Goal: Transaction & Acquisition: Purchase product/service

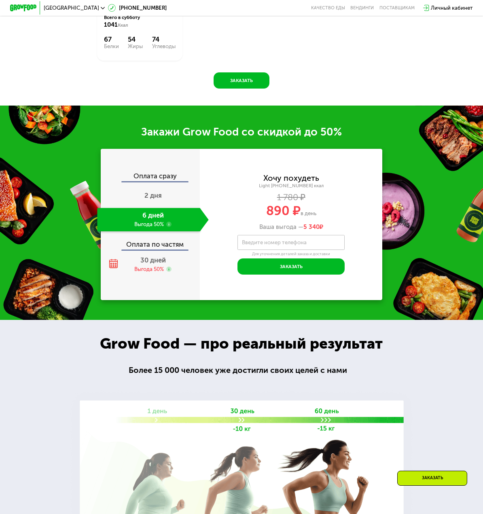
scroll to position [606, 0]
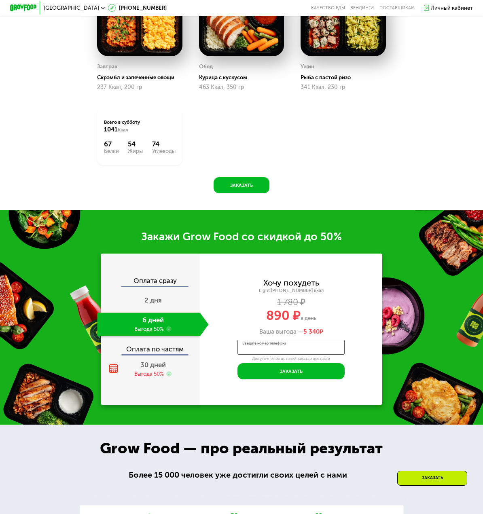
click at [280, 351] on div "Введите номер телефона" at bounding box center [291, 347] width 107 height 15
type input "**********"
click at [306, 380] on button "Заказать" at bounding box center [291, 371] width 107 height 16
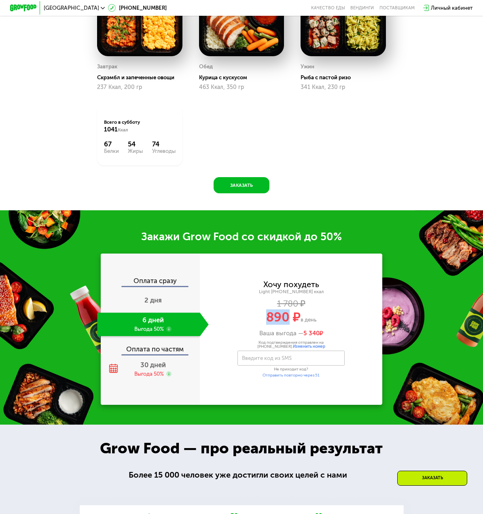
drag, startPoint x: 267, startPoint y: 327, endPoint x: 287, endPoint y: 327, distance: 20.2
click at [287, 325] on span "890 ₽" at bounding box center [283, 317] width 34 height 15
copy span "890"
click at [304, 364] on input "Введите код из SMS" at bounding box center [291, 358] width 107 height 15
type input "****"
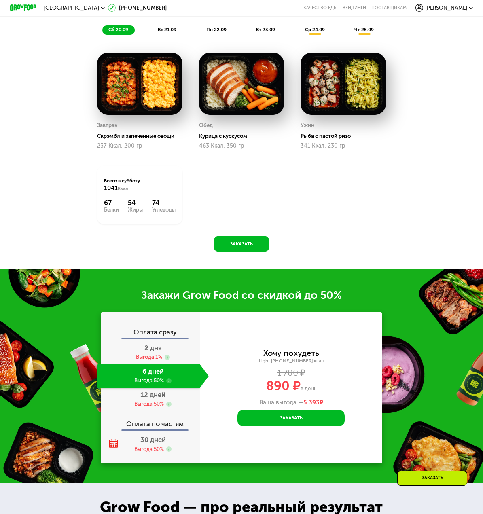
scroll to position [589, 0]
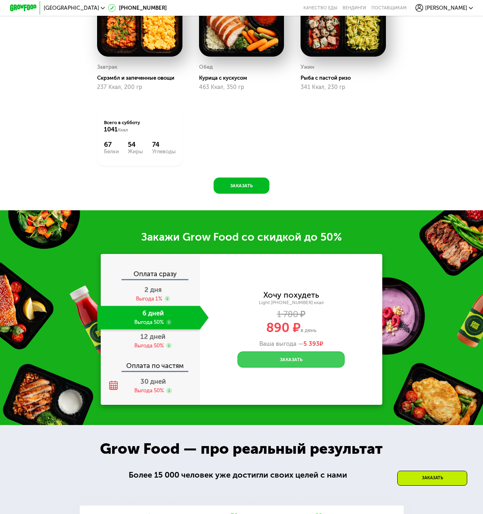
click at [308, 368] on button "Заказать" at bounding box center [291, 360] width 107 height 16
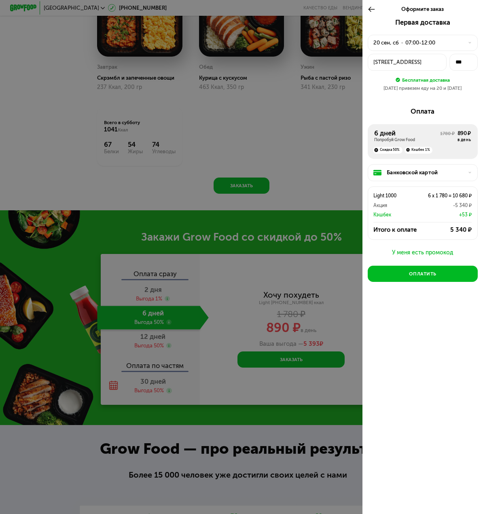
click at [401, 63] on div "Сиреневый бульвар, 1стр5" at bounding box center [408, 62] width 68 height 8
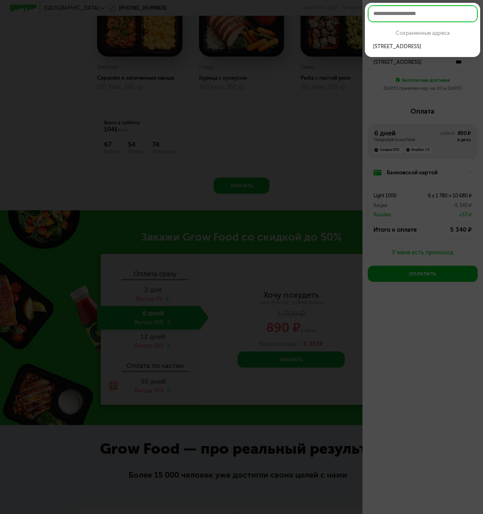
click at [409, 66] on div at bounding box center [241, 257] width 483 height 514
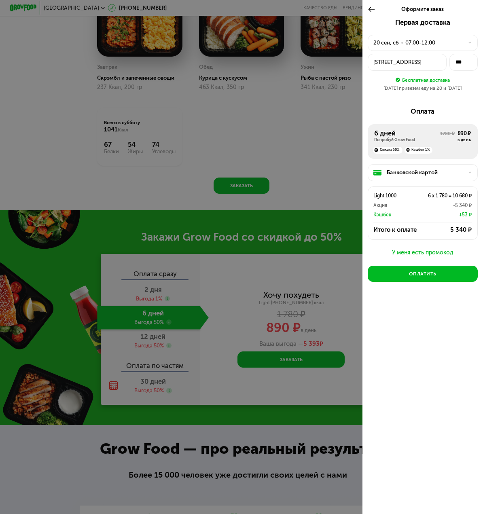
click at [423, 42] on div "07:00-12:00" at bounding box center [421, 43] width 30 height 8
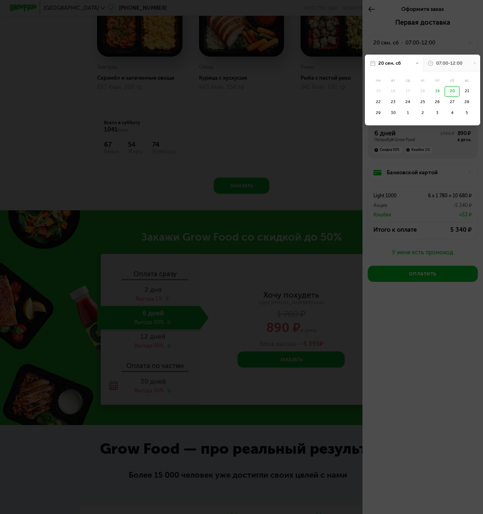
click at [423, 42] on div at bounding box center [241, 257] width 483 height 514
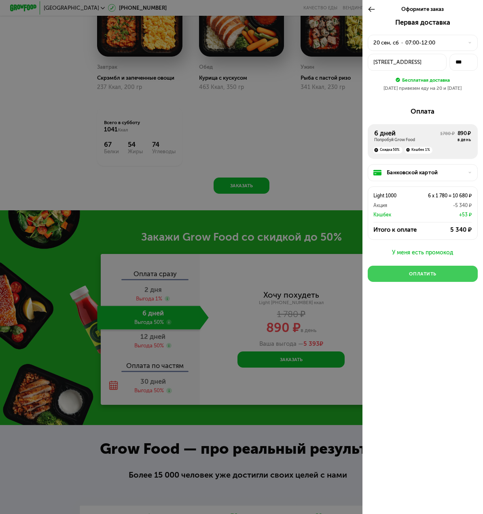
click at [446, 281] on button "Оплатить" at bounding box center [423, 274] width 110 height 16
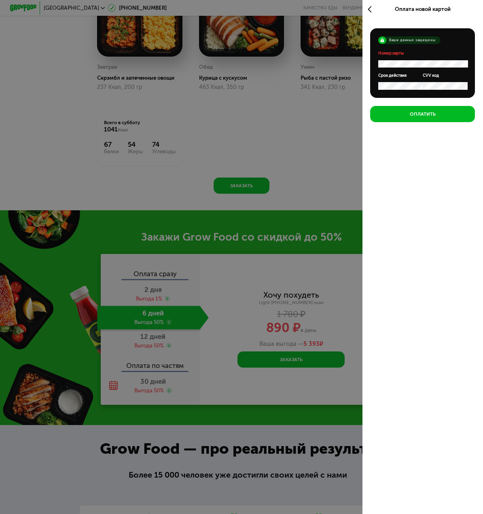
click at [368, 11] on icon at bounding box center [372, 9] width 8 height 8
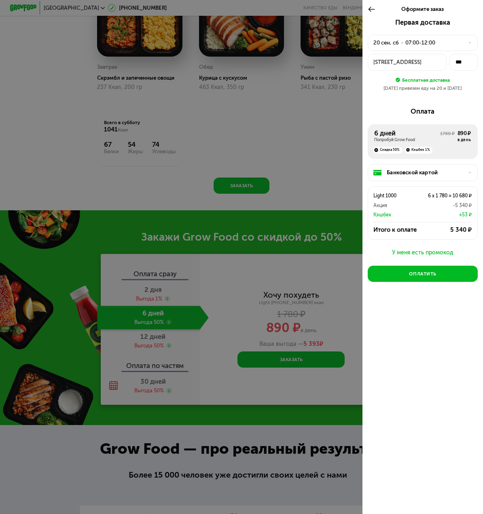
click at [414, 176] on div "Банковской картой" at bounding box center [425, 173] width 77 height 8
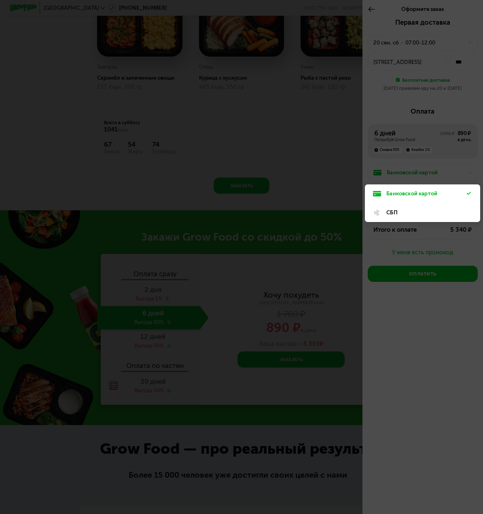
click at [402, 216] on div "СБП" at bounding box center [427, 213] width 81 height 8
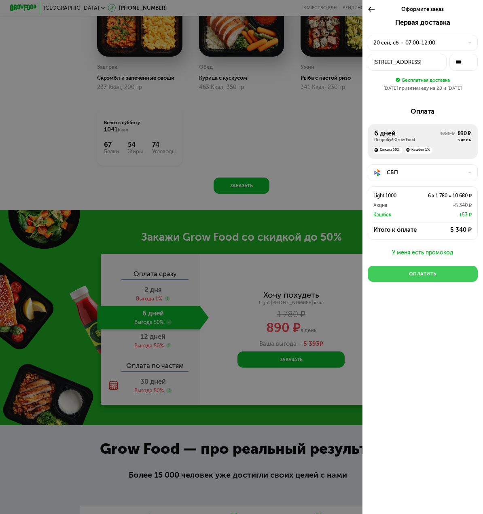
click at [406, 278] on button "Оплатить" at bounding box center [423, 274] width 110 height 16
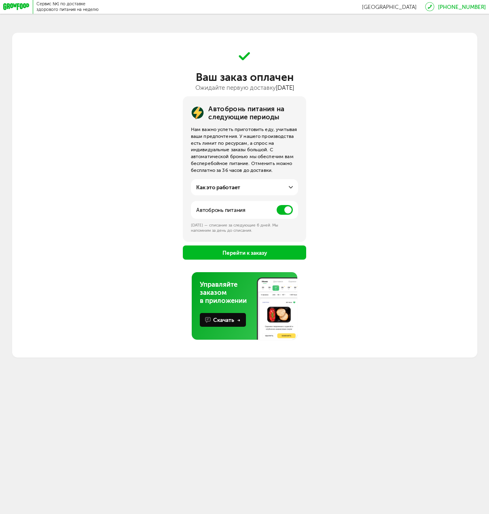
click at [283, 187] on div "Как это работает" at bounding box center [244, 187] width 96 height 8
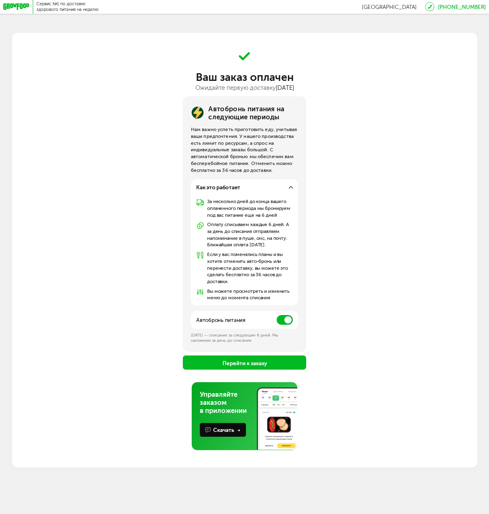
click at [280, 323] on span at bounding box center [285, 320] width 16 height 10
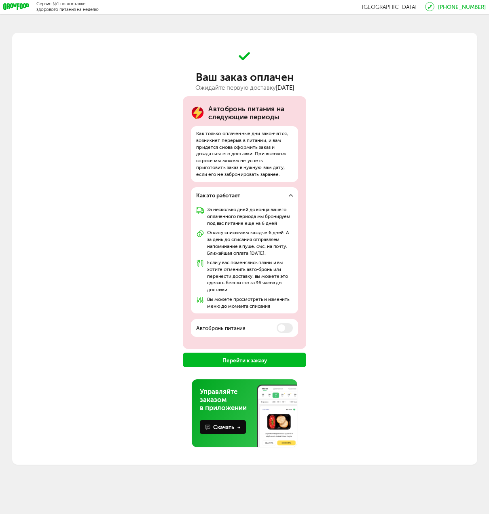
drag, startPoint x: 284, startPoint y: 327, endPoint x: 380, endPoint y: 340, distance: 97.2
click at [380, 340] on div "Автобронь питания на следующие периоды Как только оплаченные дни закончатся, во…" at bounding box center [244, 231] width 465 height 271
click at [280, 362] on button "Перейти к заказу" at bounding box center [245, 360] width 124 height 14
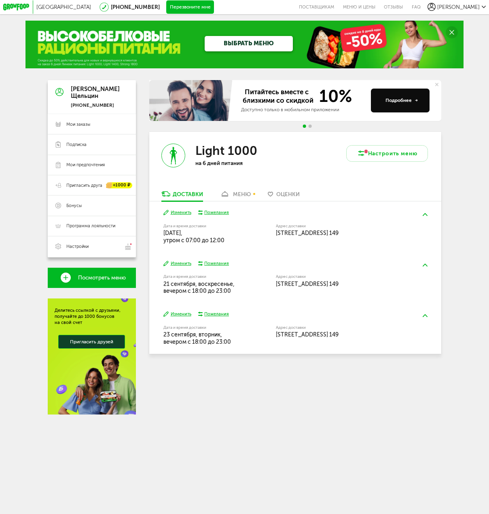
click at [244, 195] on div "меню" at bounding box center [242, 194] width 18 height 6
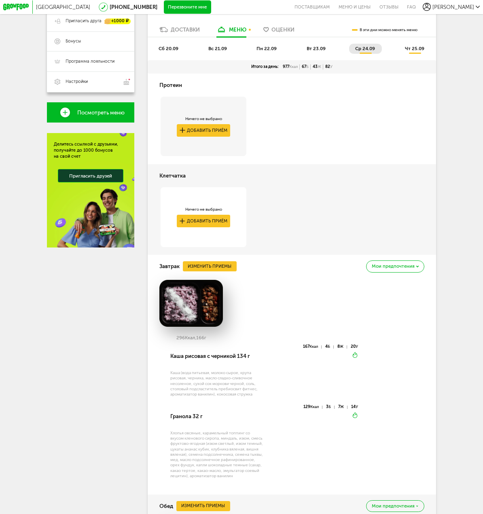
scroll to position [324, 0]
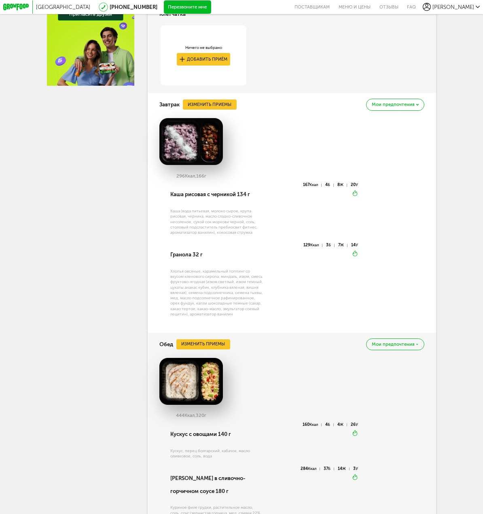
click at [409, 111] on div "Мои предпочтения" at bounding box center [395, 105] width 58 height 12
click at [418, 261] on div "296 Ккал, 166 г Каша рисовая с черникой 134 г Каша (вода питьевая, молоко сырое…" at bounding box center [291, 221] width 265 height 207
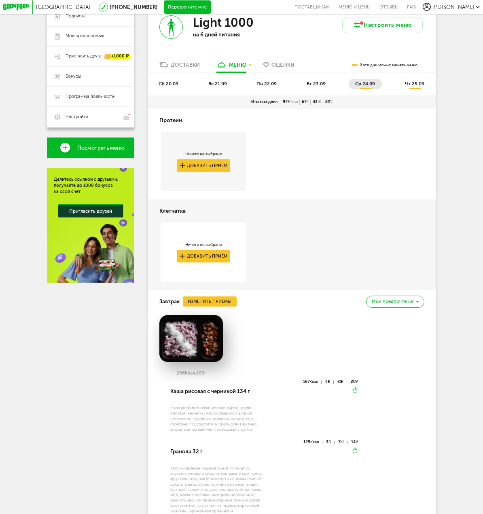
scroll to position [37, 0]
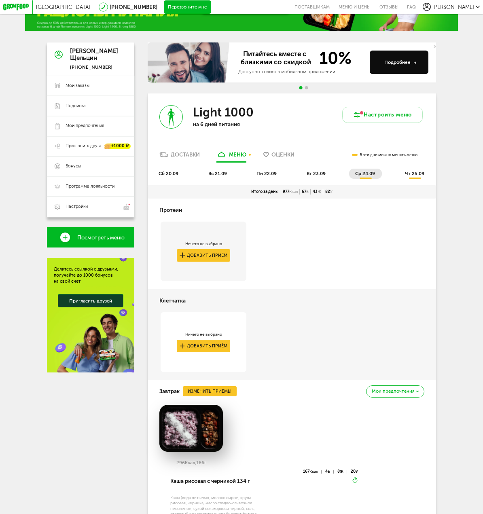
click at [421, 176] on span "чт 25.09" at bounding box center [414, 174] width 19 height 6
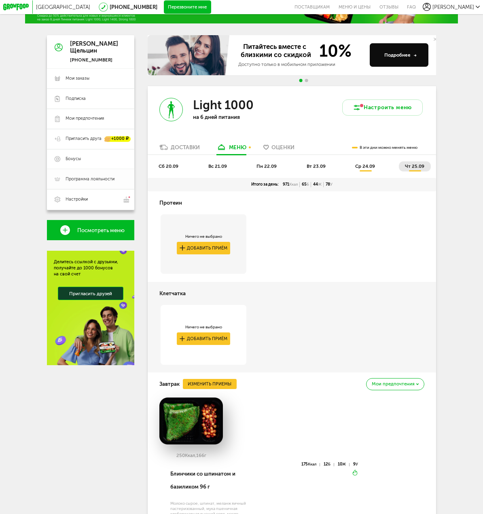
scroll to position [0, 0]
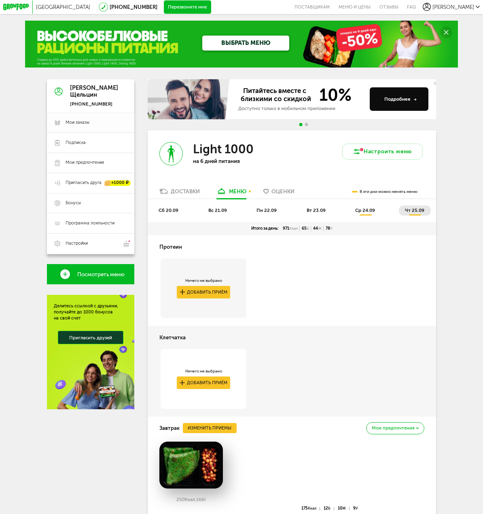
click at [73, 118] on link "Мои заказы" at bounding box center [90, 123] width 87 height 20
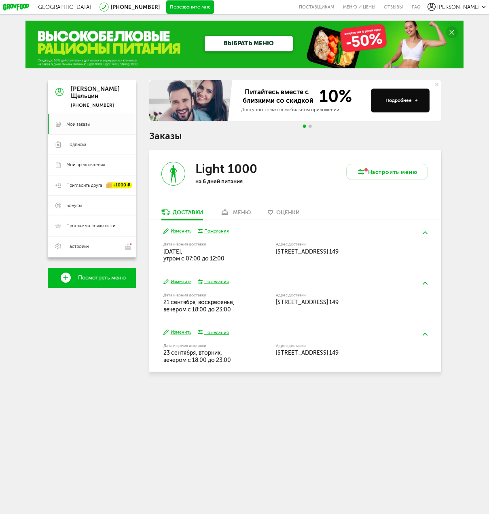
click at [406, 55] on div "ВЫБРАТЬ МЕНЮ" at bounding box center [245, 45] width 438 height 48
click at [259, 49] on link "ВЫБРАТЬ МЕНЮ" at bounding box center [249, 43] width 88 height 15
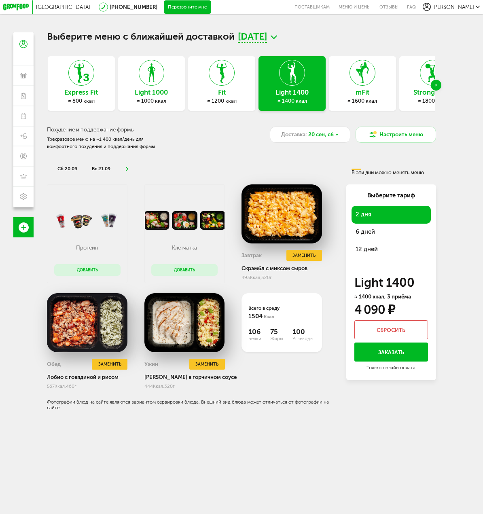
click at [398, 234] on span "6 дней" at bounding box center [391, 231] width 71 height 9
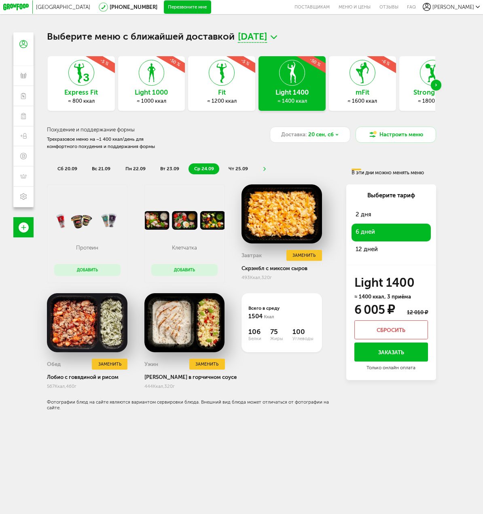
click at [88, 273] on button "Добавить" at bounding box center [87, 270] width 66 height 12
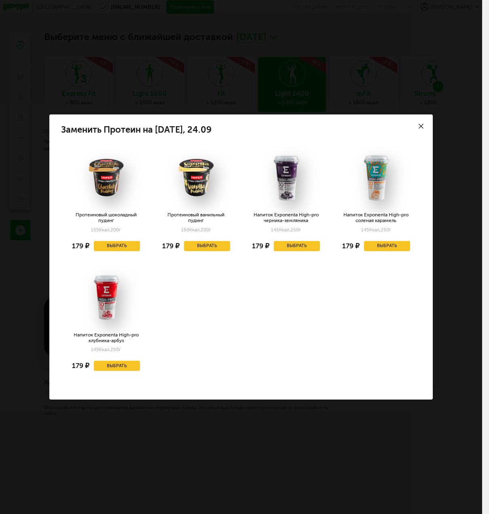
click at [423, 123] on div at bounding box center [422, 127] width 24 height 24
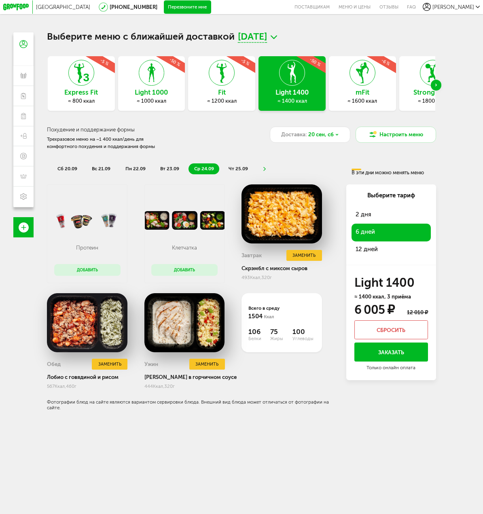
click at [166, 102] on div "≈ 1000 ккал" at bounding box center [151, 101] width 67 height 6
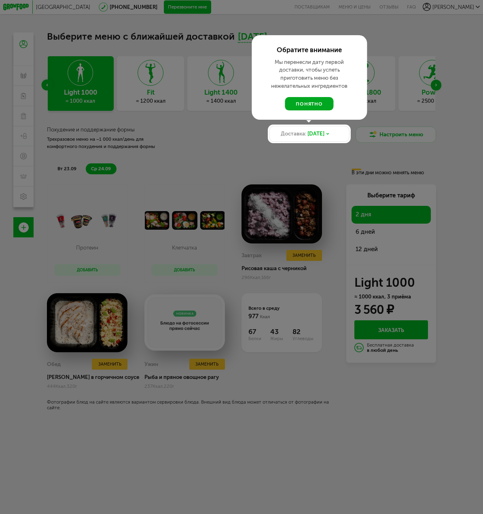
click at [324, 104] on button "понятно" at bounding box center [309, 103] width 49 height 13
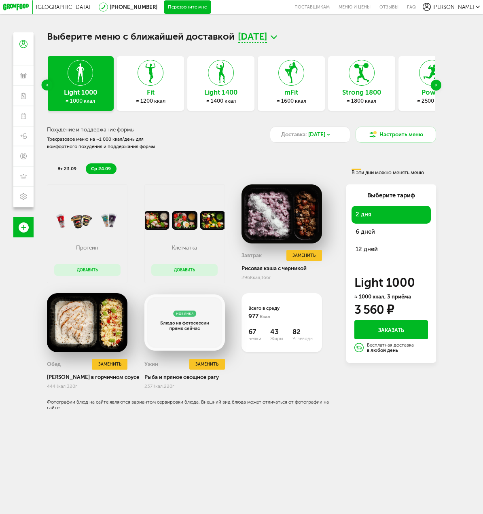
click at [377, 230] on div "6 дней" at bounding box center [391, 231] width 79 height 17
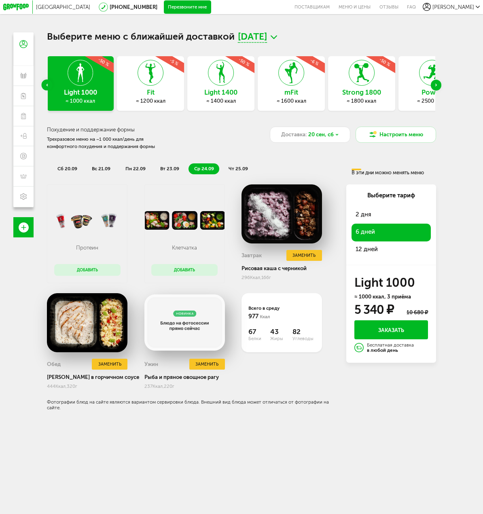
click at [377, 251] on span "12 дней" at bounding box center [391, 249] width 71 height 9
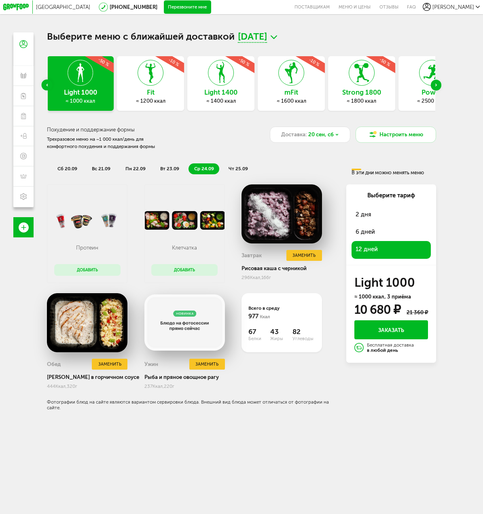
click at [371, 254] on span "12 дней" at bounding box center [391, 249] width 71 height 9
click at [196, 274] on button "Добавить" at bounding box center [184, 270] width 66 height 12
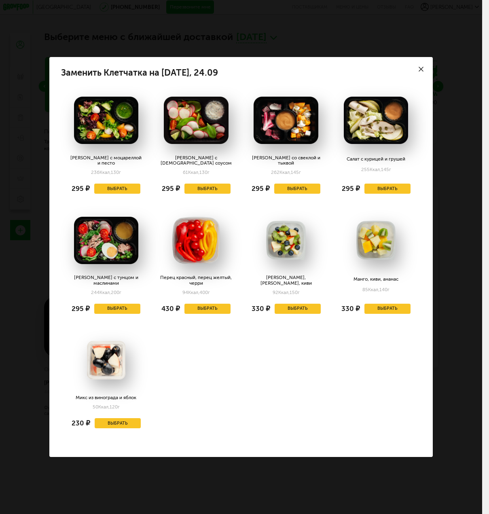
click at [202, 474] on div "Заменить Клетчатка на среда, 24.09 Салат с моцареллой и песто 236 Ккал, 130 г 2…" at bounding box center [241, 257] width 482 height 514
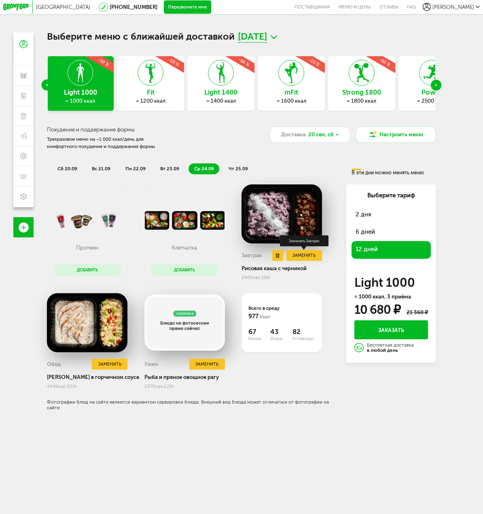
click at [308, 258] on button "Заменить" at bounding box center [305, 255] width 36 height 11
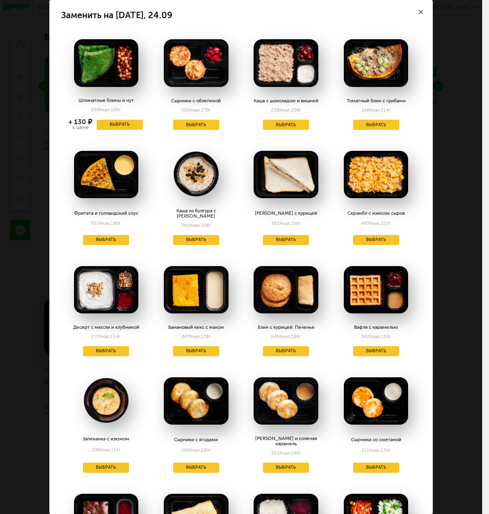
click at [459, 289] on div "Заменить на среда, 24.09 Шпинатные блины и нут 250 Ккал, 166 г + 130 ₽ к цене В…" at bounding box center [241, 257] width 482 height 514
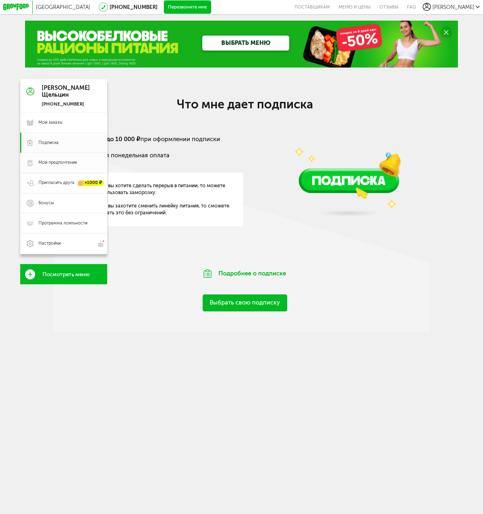
click at [27, 166] on icon at bounding box center [30, 163] width 7 height 7
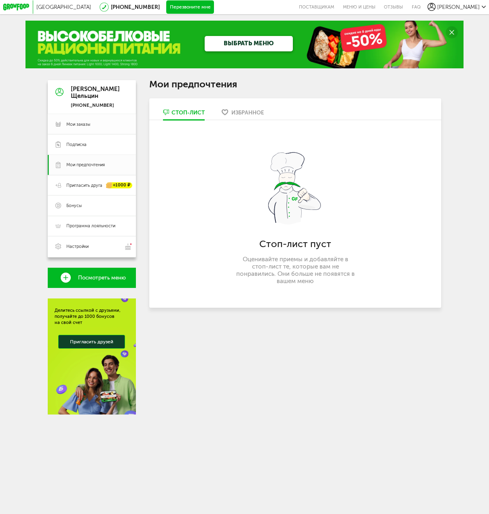
click at [83, 128] on link "Мои заказы" at bounding box center [92, 124] width 88 height 20
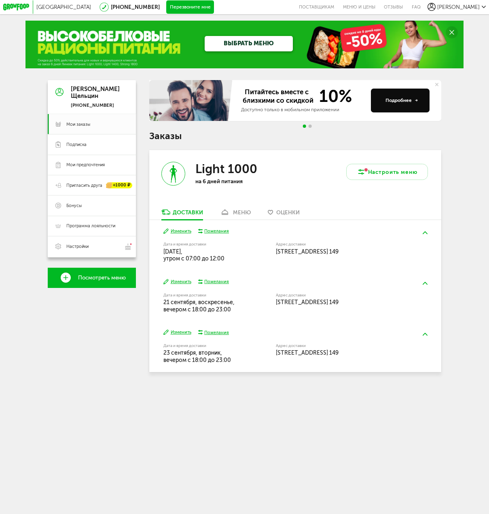
click at [233, 211] on div "меню" at bounding box center [242, 212] width 18 height 6
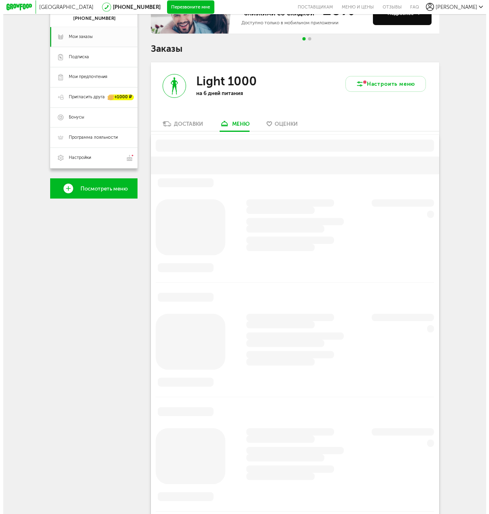
scroll to position [130, 0]
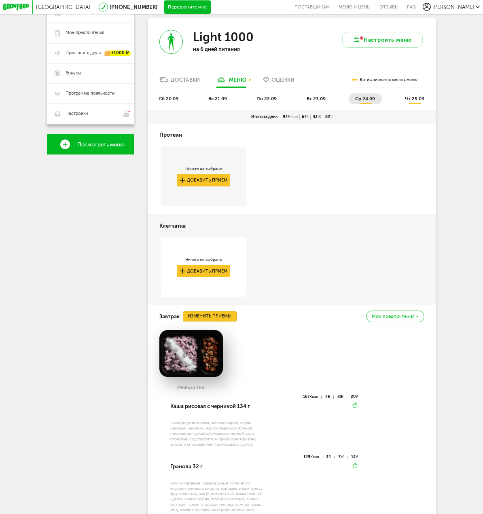
click at [225, 322] on button "Изменить приемы" at bounding box center [210, 317] width 54 height 10
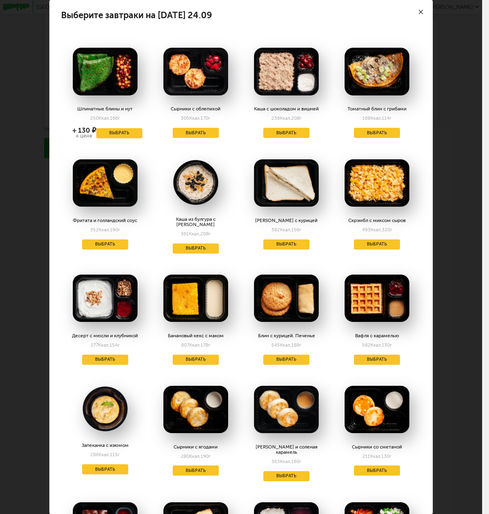
click at [468, 299] on div "Выберите завтраки на [DATE] 24.09 Шпинатные блины и нут 250 Ккал, 166 г + 130 ₽…" at bounding box center [241, 257] width 482 height 514
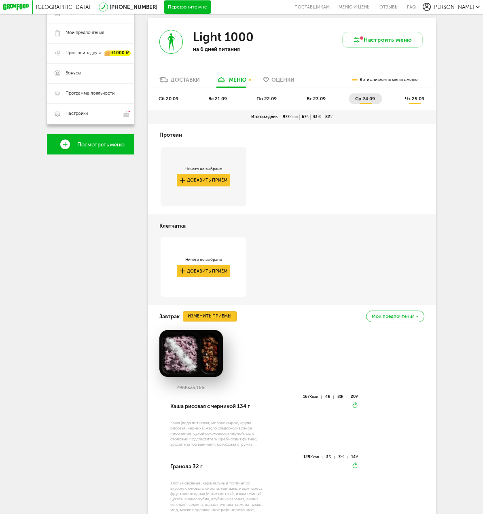
click at [203, 321] on button "Изменить приемы" at bounding box center [210, 317] width 54 height 10
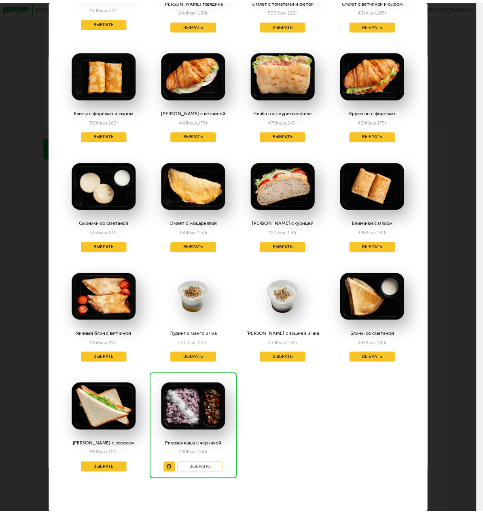
scroll to position [675, 0]
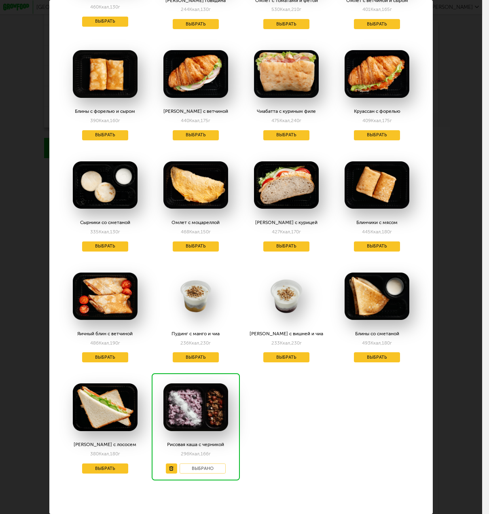
click at [445, 394] on div "Выберите завтраки на [DATE] 24.09 Шпинатные блины и нут 250 Ккал, 166 г + 130 ₽…" at bounding box center [241, 257] width 482 height 514
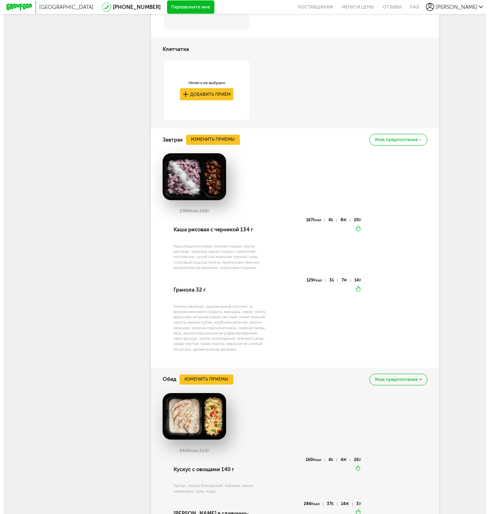
scroll to position [744, 0]
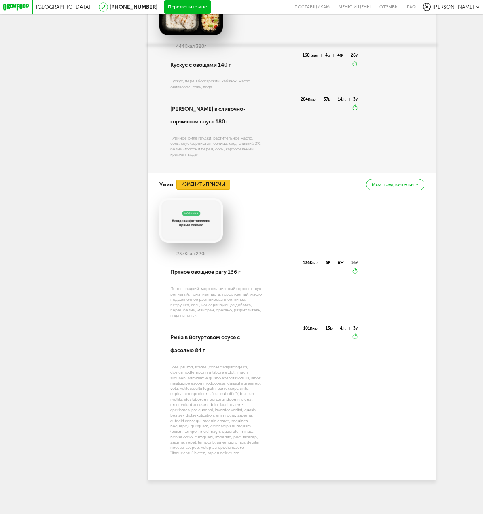
click at [199, 180] on button "Изменить приемы" at bounding box center [203, 185] width 54 height 10
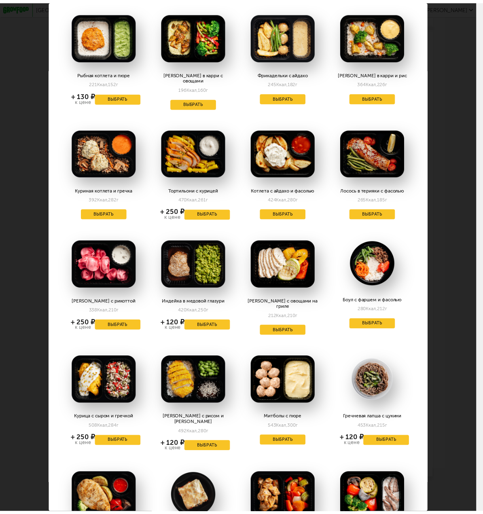
scroll to position [0, 0]
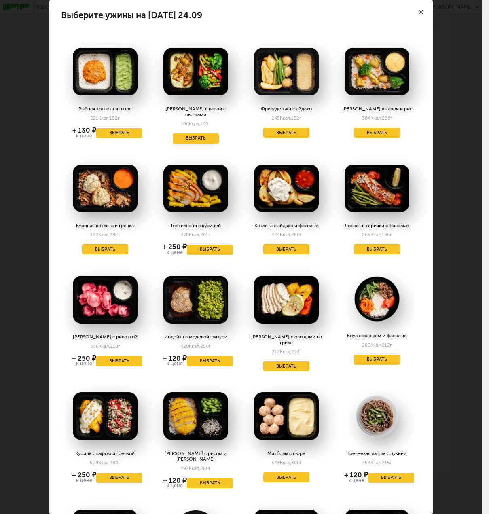
click at [442, 206] on div "Выберите ужины на [DATE] 24.09 Рыбная котлета и пюре 221 Ккал, 152 г + 130 ₽ к …" at bounding box center [241, 257] width 482 height 514
